Goal: Information Seeking & Learning: Check status

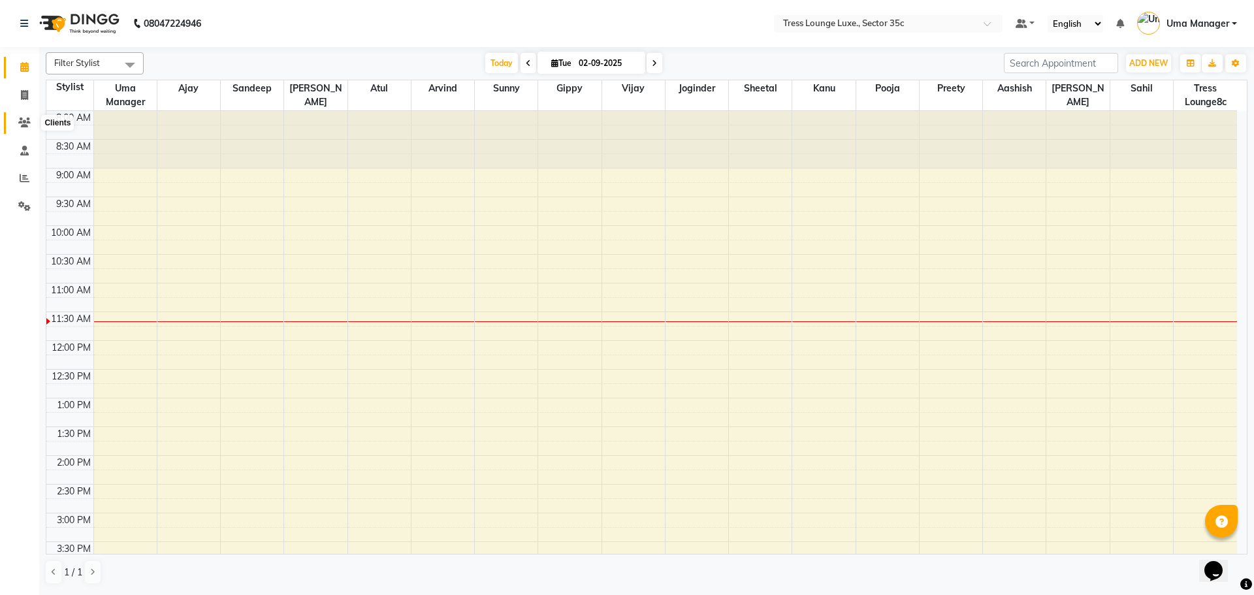
click at [14, 125] on span at bounding box center [24, 123] width 23 height 15
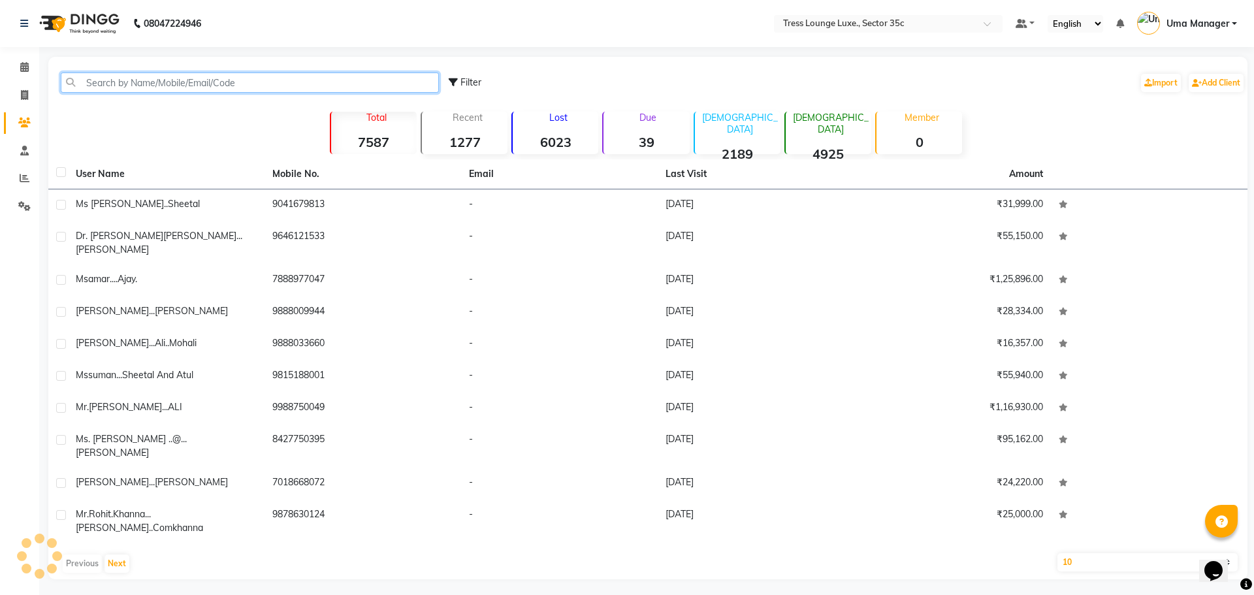
click at [193, 74] on input "text" at bounding box center [250, 82] width 378 height 20
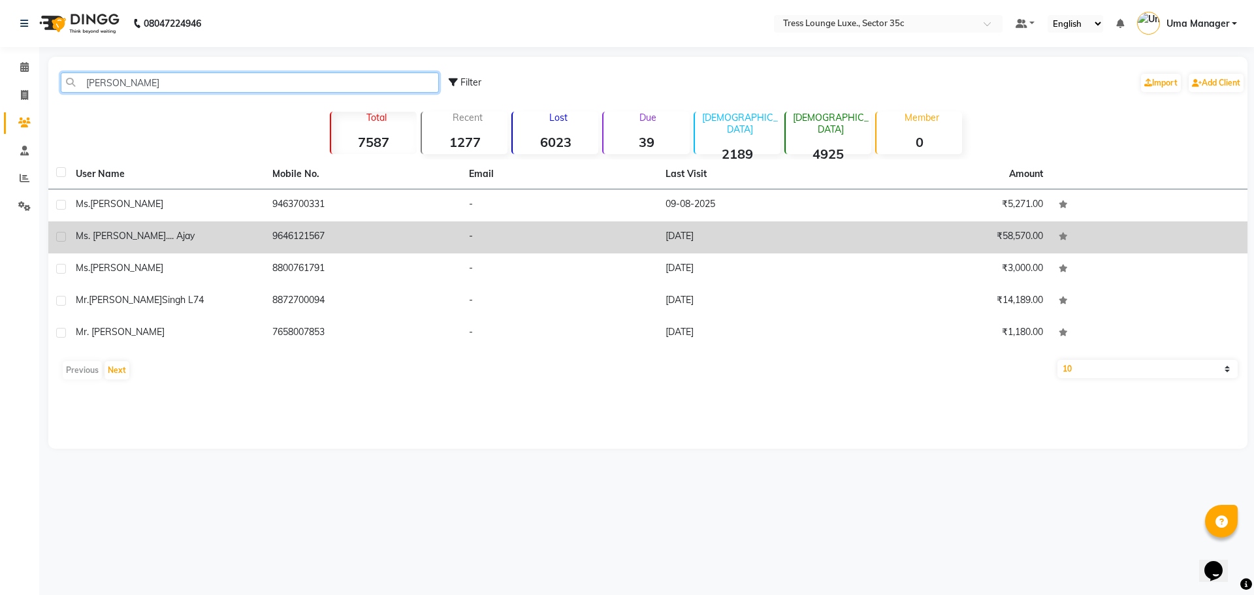
type input "[PERSON_NAME]"
click at [370, 236] on td "9646121567" at bounding box center [363, 237] width 197 height 32
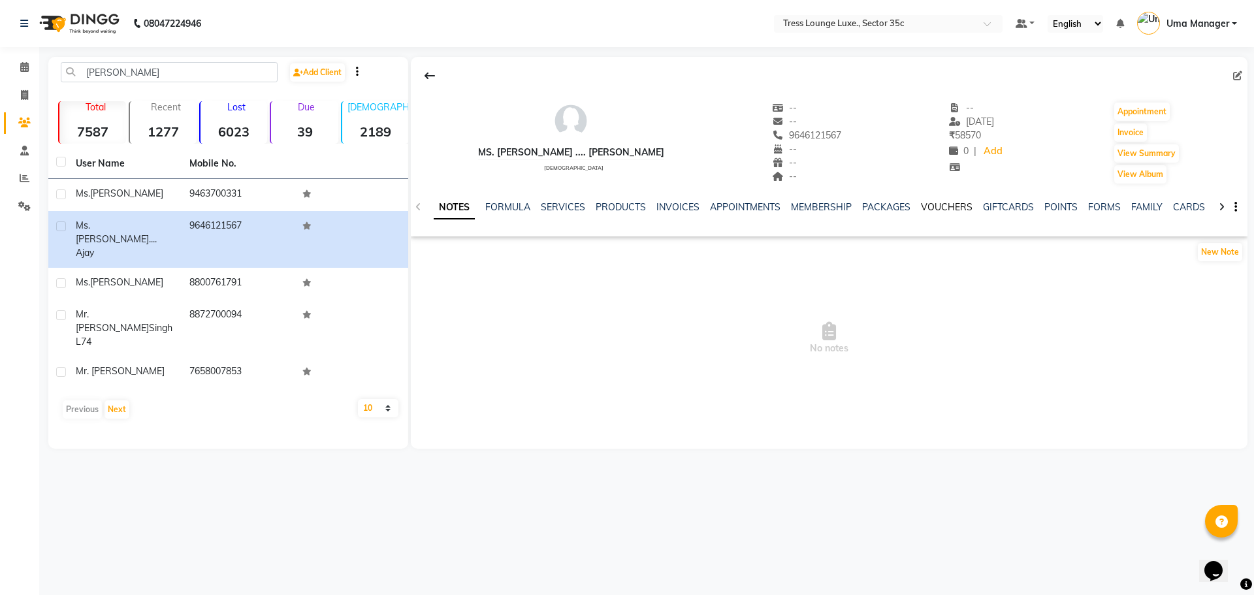
click at [959, 206] on link "VOUCHERS" at bounding box center [947, 207] width 52 height 12
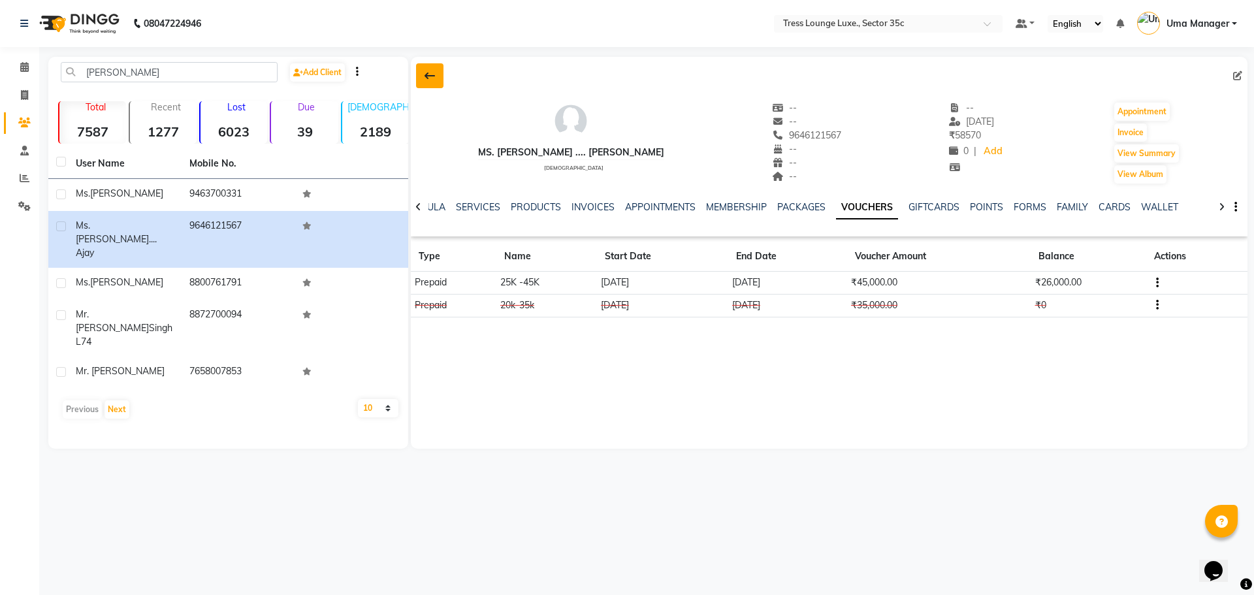
click at [439, 82] on button at bounding box center [429, 75] width 27 height 25
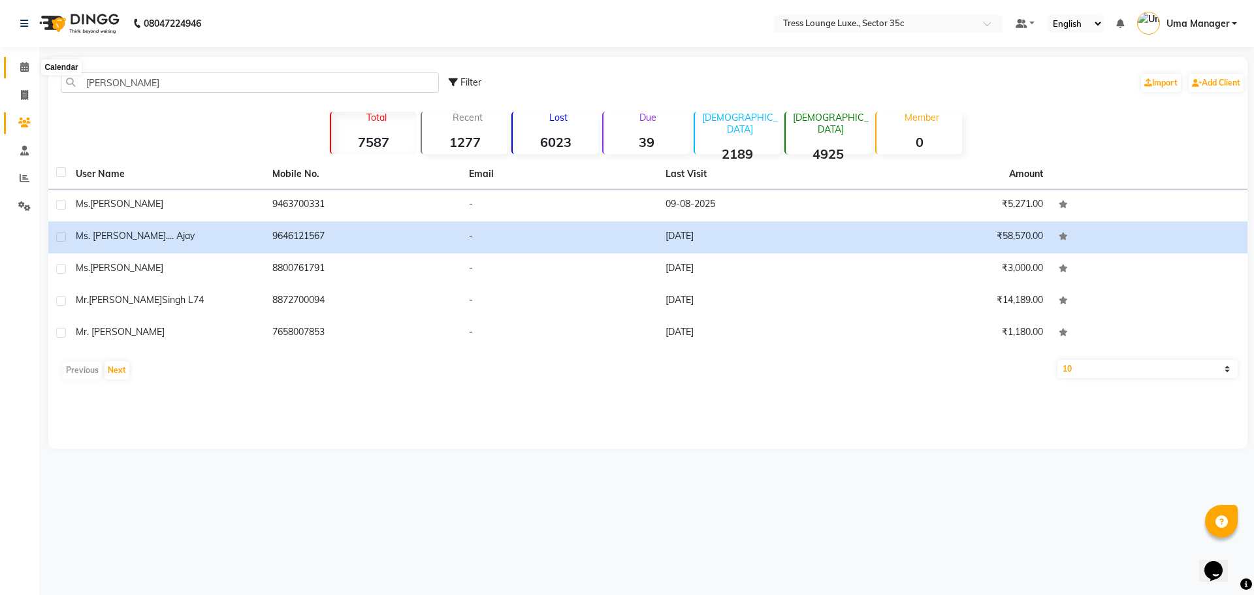
click at [20, 67] on icon at bounding box center [24, 67] width 8 height 10
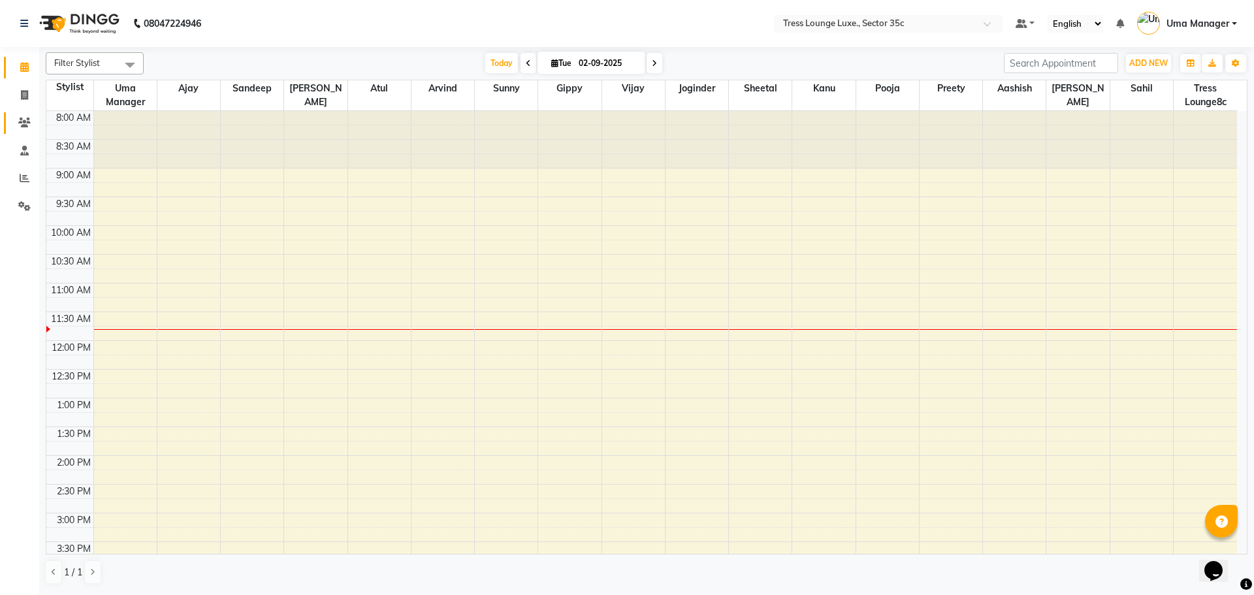
click at [4, 112] on link "Clients" at bounding box center [19, 123] width 31 height 22
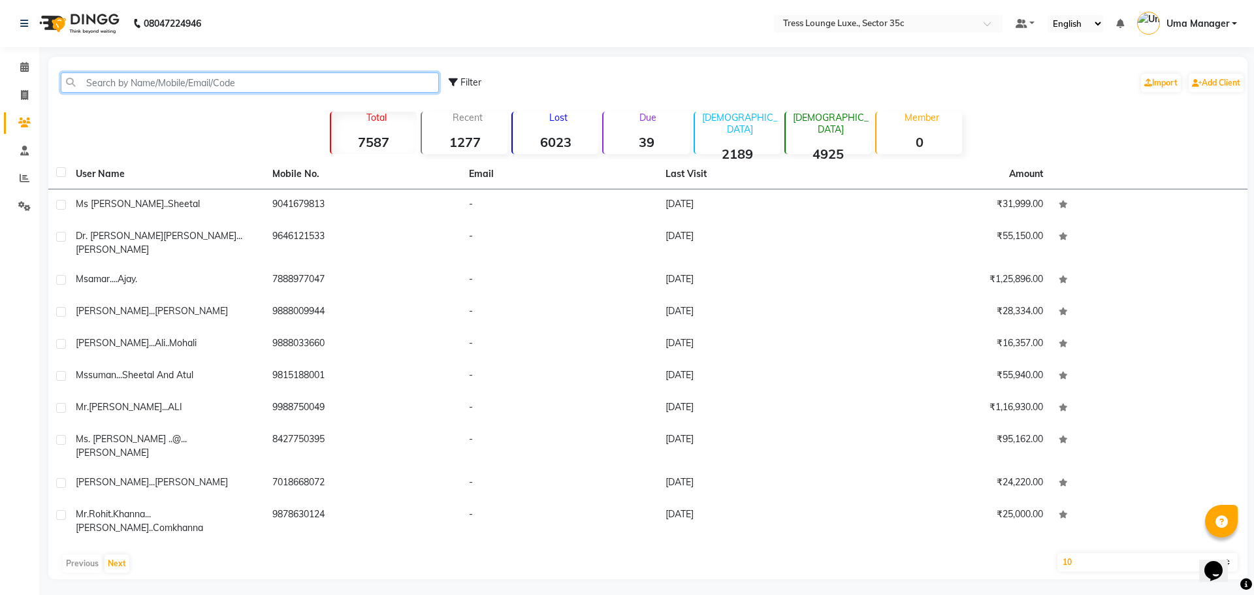
click at [148, 88] on input "text" at bounding box center [250, 82] width 378 height 20
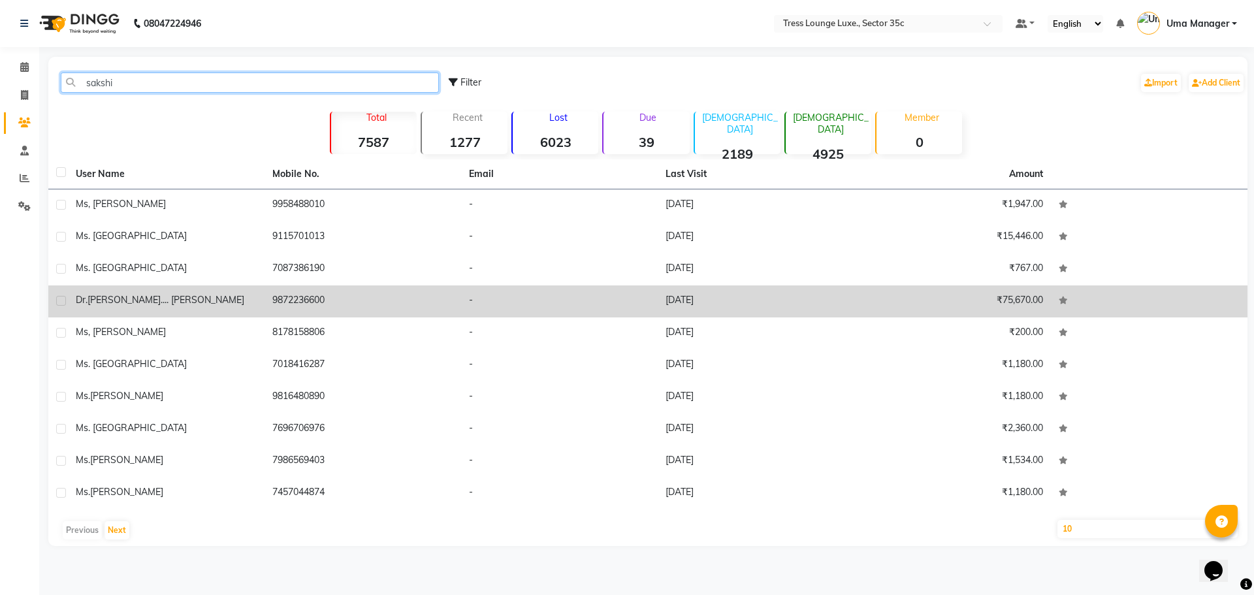
type input "sakshi"
click at [157, 297] on div "Dr. [PERSON_NAME].... [PERSON_NAME]" at bounding box center [166, 300] width 181 height 14
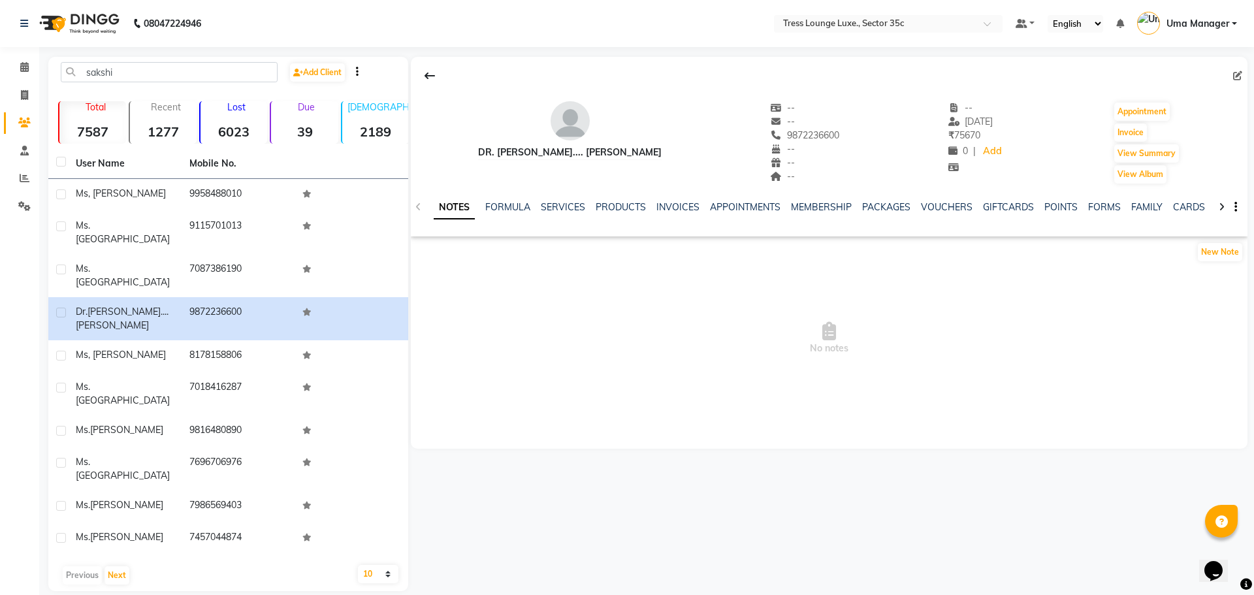
click at [975, 206] on ul "NOTES FORMULA SERVICES PRODUCTS INVOICES APPOINTMENTS MEMBERSHIP PACKAGES VOUCH…" at bounding box center [848, 208] width 829 height 14
click at [951, 204] on link "VOUCHERS" at bounding box center [947, 207] width 52 height 12
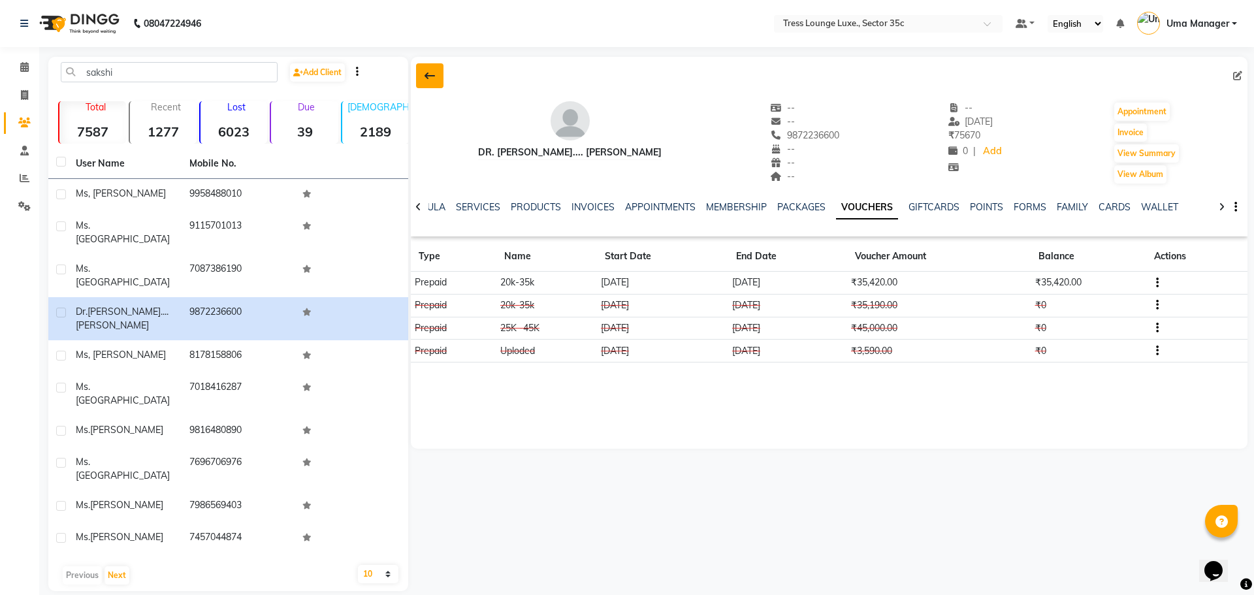
click at [423, 69] on button at bounding box center [429, 75] width 27 height 25
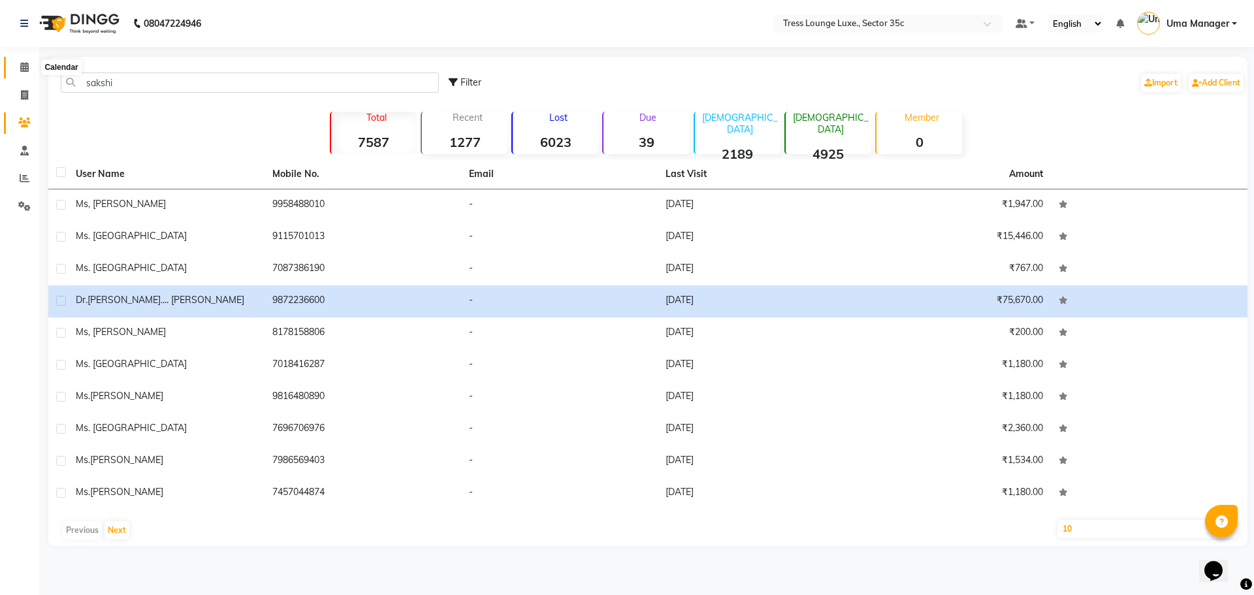
click at [25, 65] on icon at bounding box center [24, 67] width 8 height 10
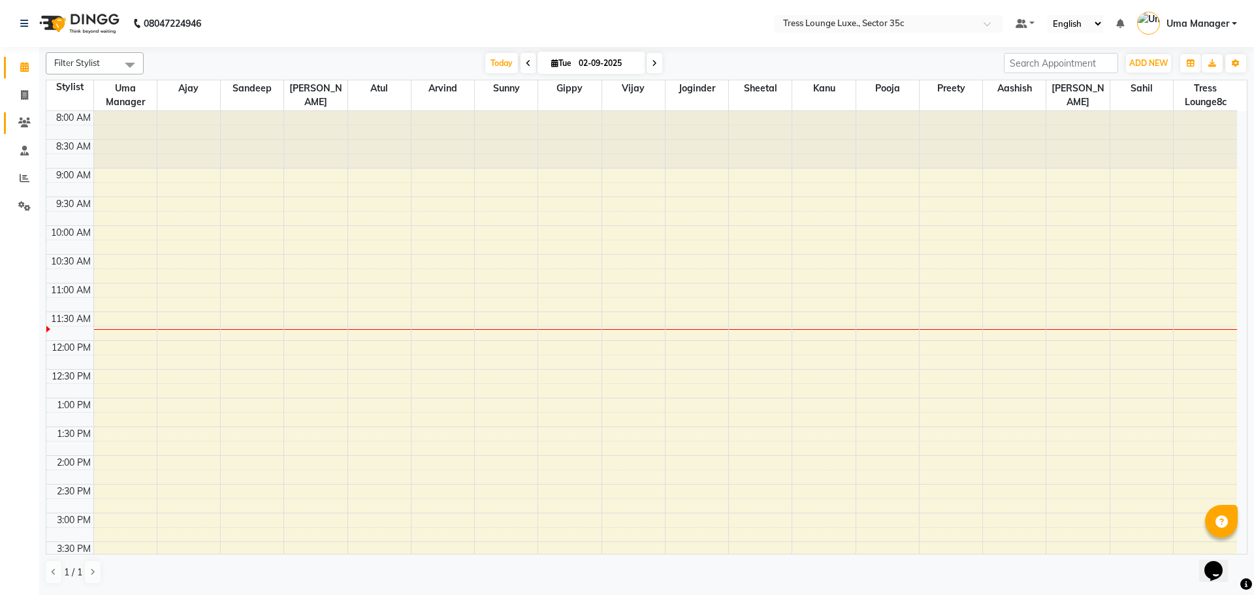
drag, startPoint x: 16, startPoint y: 113, endPoint x: 34, endPoint y: 105, distance: 19.9
click at [16, 112] on link "Clients" at bounding box center [19, 123] width 31 height 22
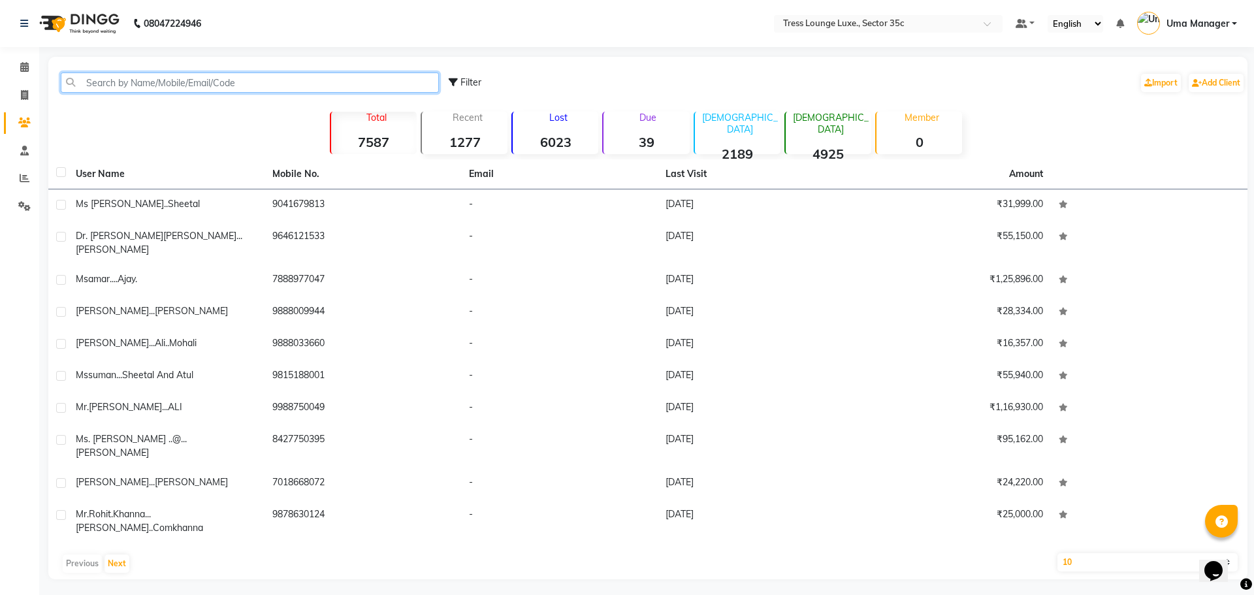
click at [146, 82] on input "text" at bounding box center [250, 82] width 378 height 20
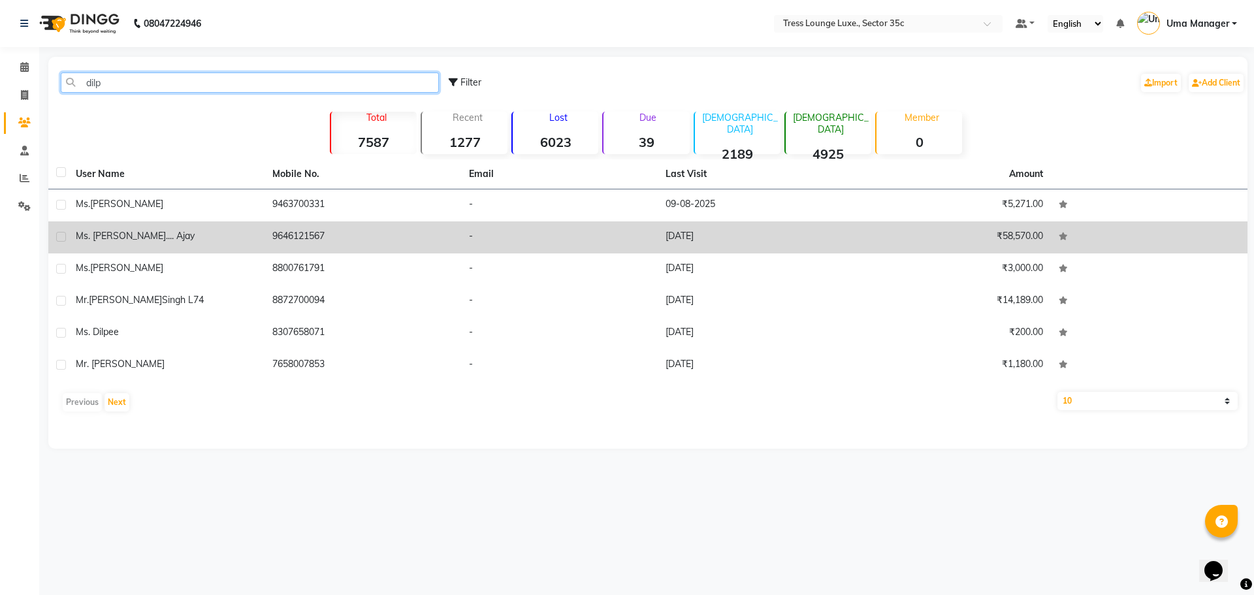
type input "dilp"
click at [108, 222] on td "ms. [PERSON_NAME] .... [PERSON_NAME]" at bounding box center [166, 237] width 197 height 32
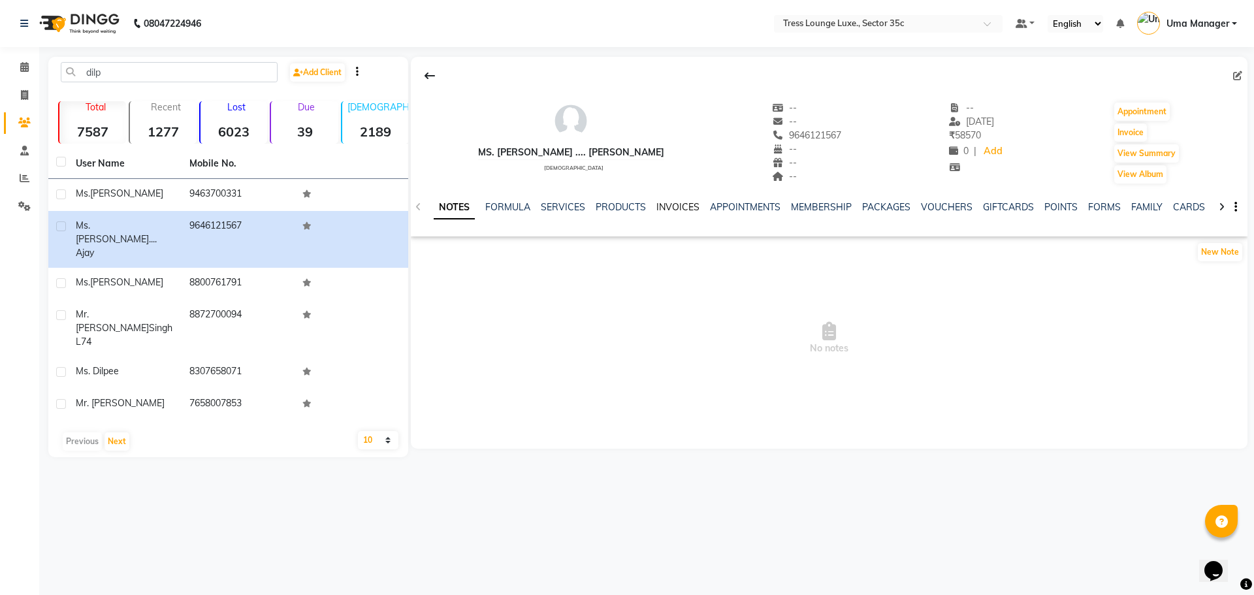
click at [660, 206] on link "INVOICES" at bounding box center [677, 207] width 43 height 12
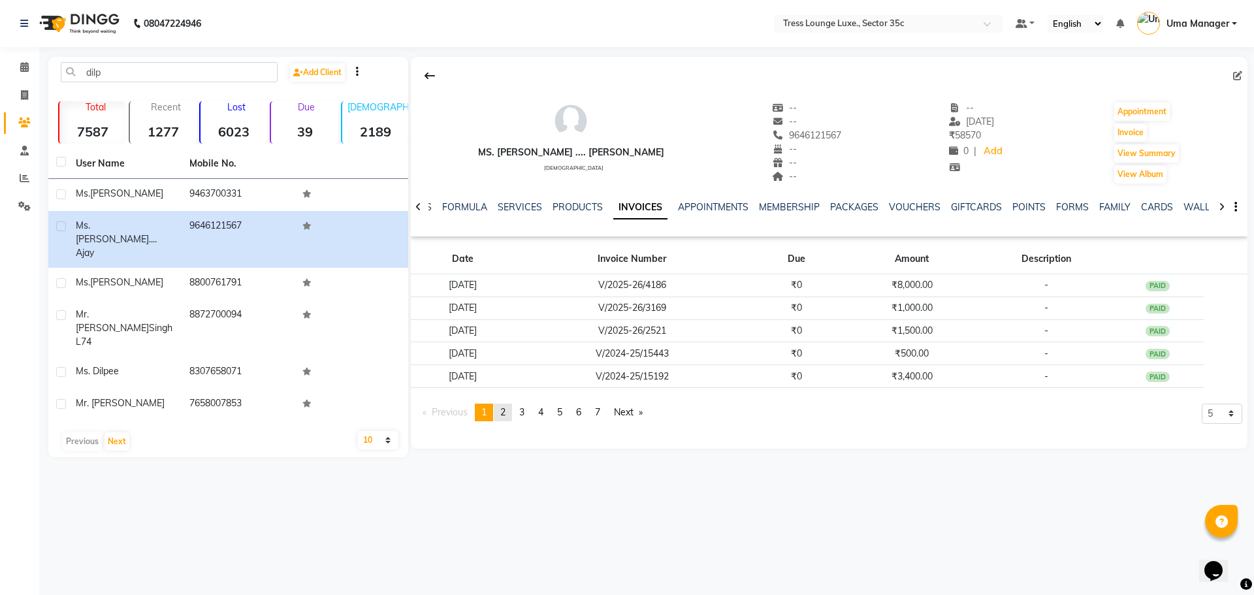
click at [504, 404] on link "page 2" at bounding box center [503, 413] width 18 height 18
click at [524, 411] on span "3" at bounding box center [521, 412] width 5 height 12
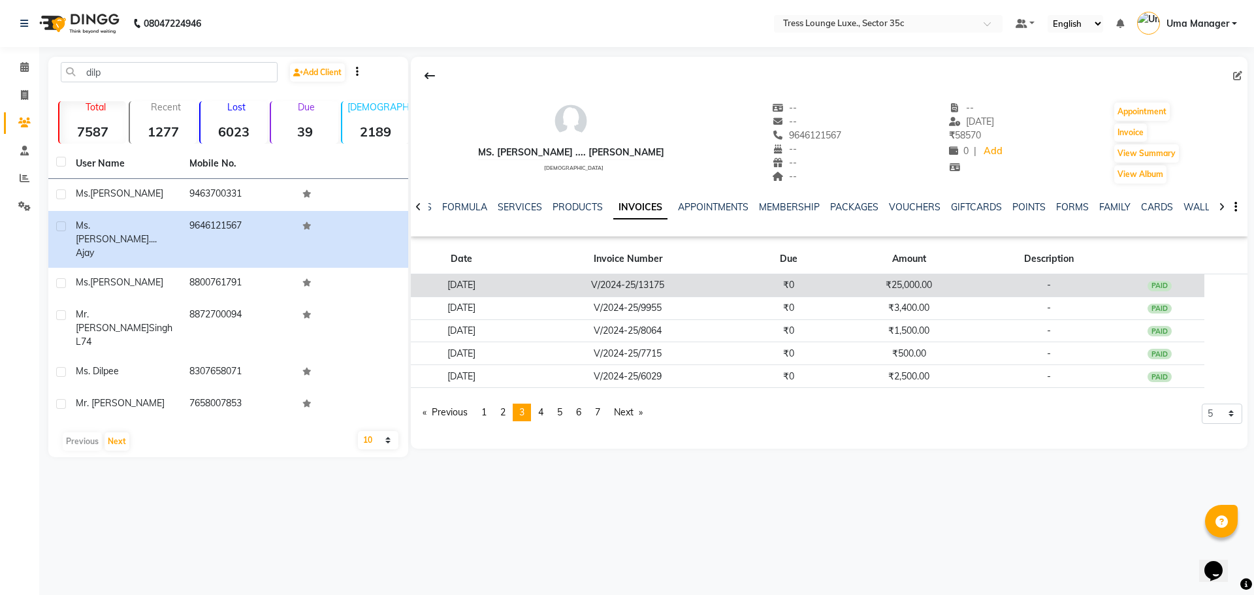
click at [743, 280] on td "V/2024-25/13175" at bounding box center [628, 285] width 231 height 23
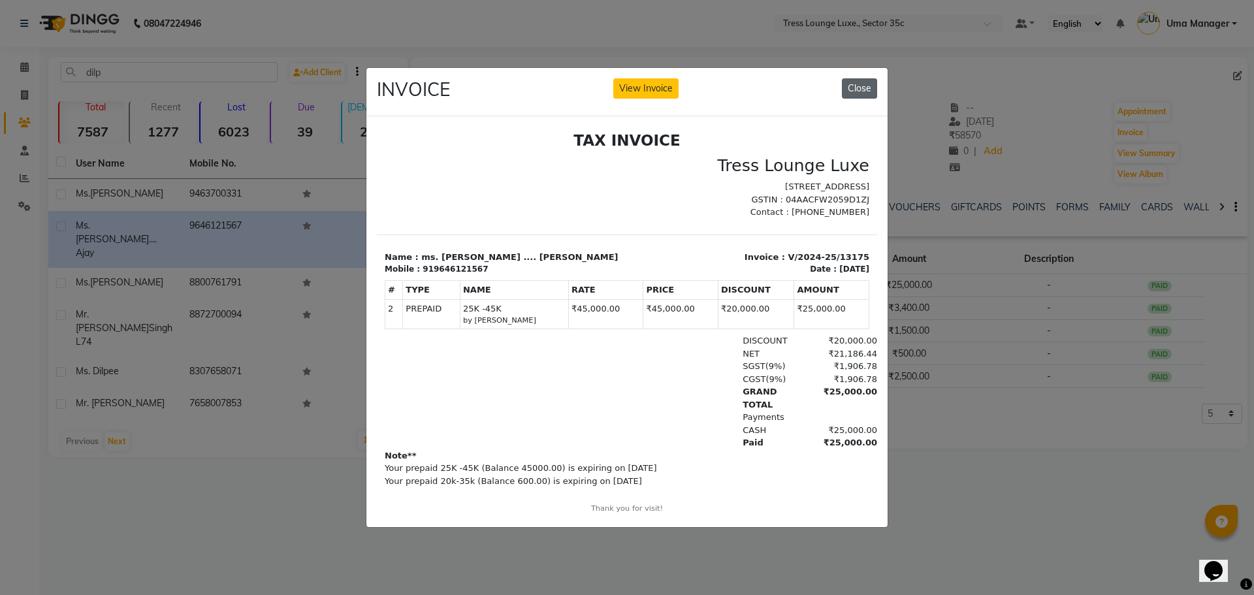
click at [868, 78] on button "Close" at bounding box center [859, 88] width 35 height 20
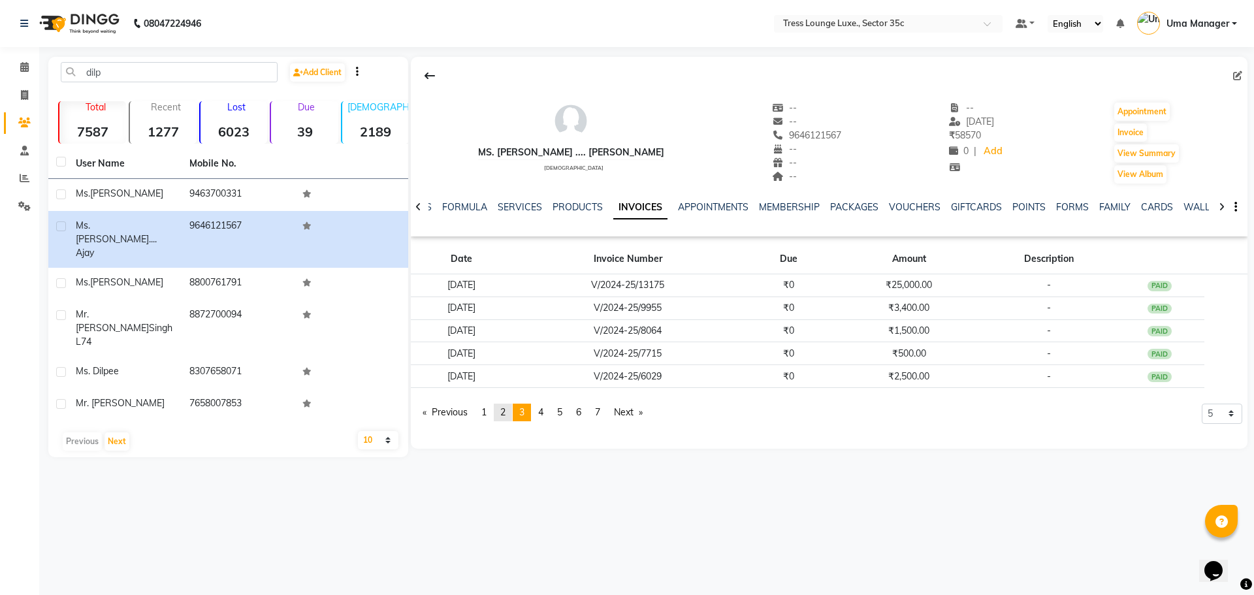
click at [500, 413] on link "page 2" at bounding box center [503, 413] width 18 height 18
click at [474, 411] on link "Previous page" at bounding box center [445, 413] width 58 height 18
click at [419, 76] on button at bounding box center [429, 75] width 27 height 25
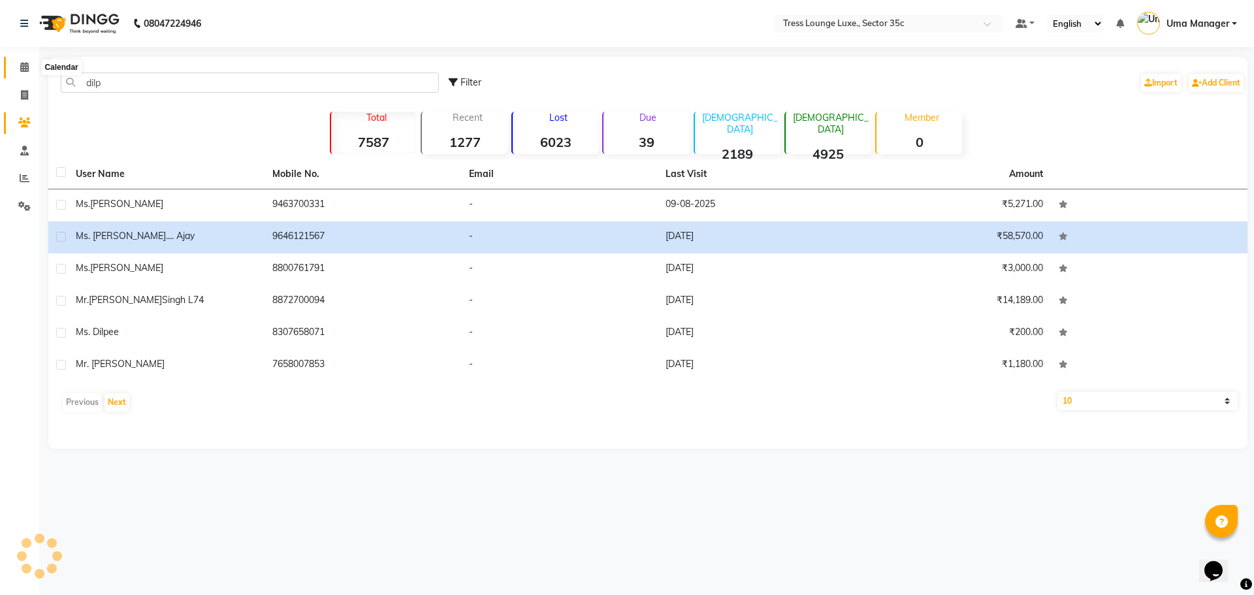
click at [16, 65] on span at bounding box center [24, 67] width 23 height 15
